Goal: Navigation & Orientation: Find specific page/section

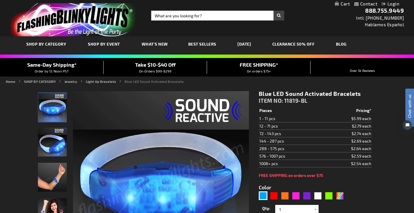
click at [200, 29] on div "Toggle Nav Search Search × Search 888.755.9449 Intl: 818-753-8303 Hablamos Espa…" at bounding box center [207, 18] width 414 height 36
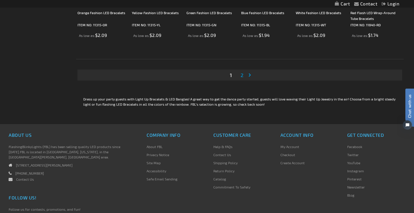
scroll to position [1119, 0]
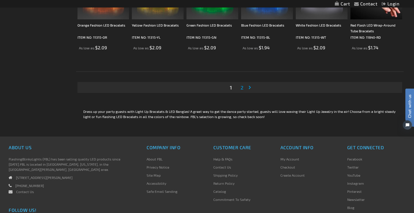
click at [241, 85] on span "2" at bounding box center [242, 87] width 3 height 6
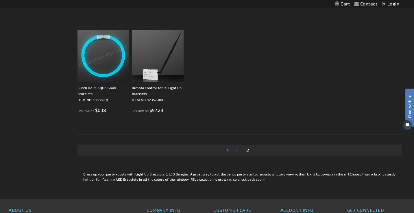
scroll to position [488, 0]
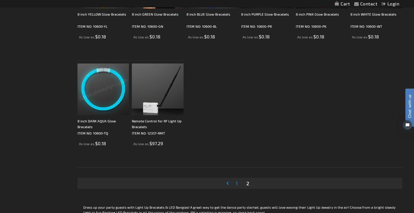
click at [233, 186] on li "Page 1" at bounding box center [237, 183] width 10 height 11
click at [236, 185] on span "1" at bounding box center [237, 183] width 2 height 6
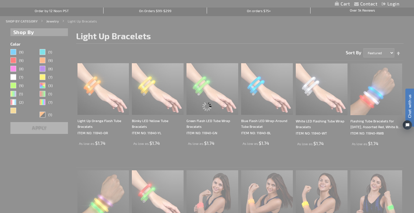
scroll to position [17, 0]
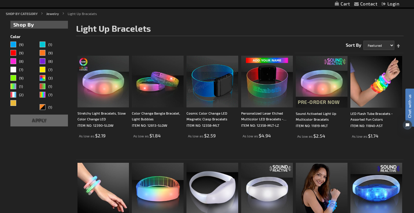
scroll to position [74, 0]
